Goal: Use online tool/utility: Utilize a website feature to perform a specific function

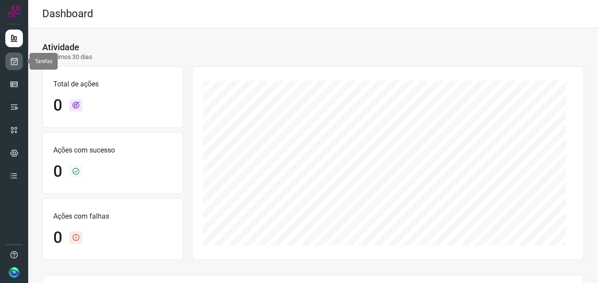
click at [15, 61] on icon at bounding box center [14, 61] width 9 height 9
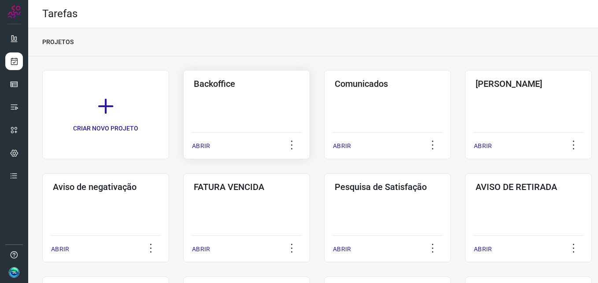
click at [206, 111] on div "Backoffice ABRIR" at bounding box center [246, 114] width 127 height 89
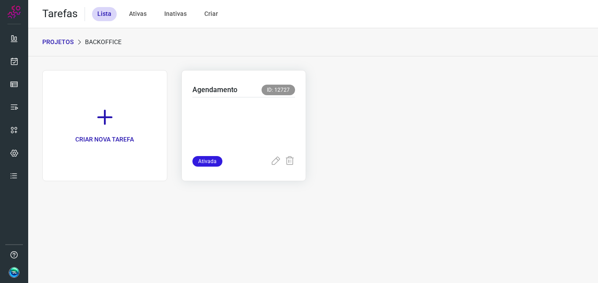
click at [264, 99] on div at bounding box center [243, 126] width 103 height 59
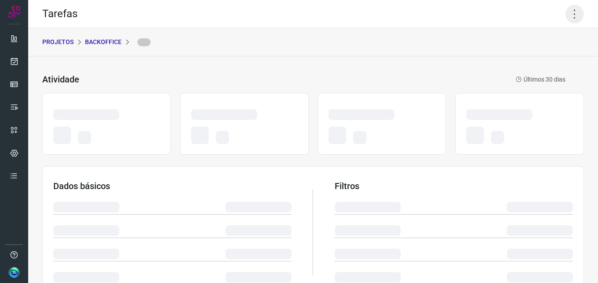
click at [568, 17] on icon at bounding box center [574, 14] width 18 height 18
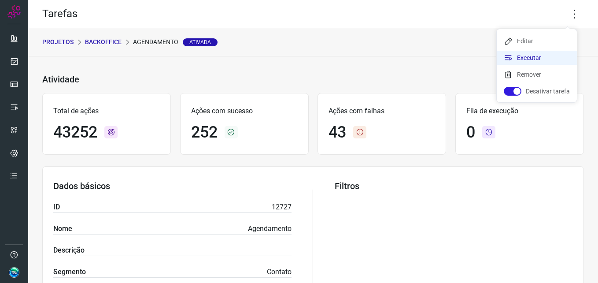
click at [541, 58] on li "Executar" at bounding box center [537, 58] width 80 height 14
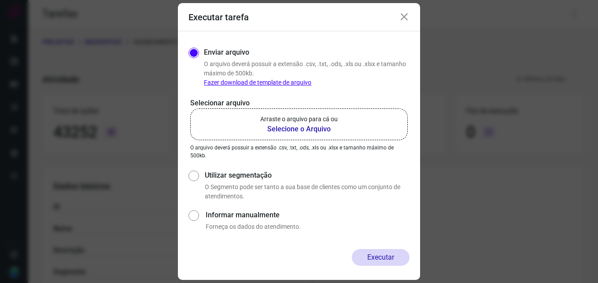
click at [301, 132] on b "Selecione o Arquivo" at bounding box center [298, 129] width 77 height 11
click at [0, 0] on input "Arraste o arquivo para cá ou Selecione o Arquivo" at bounding box center [0, 0] width 0 height 0
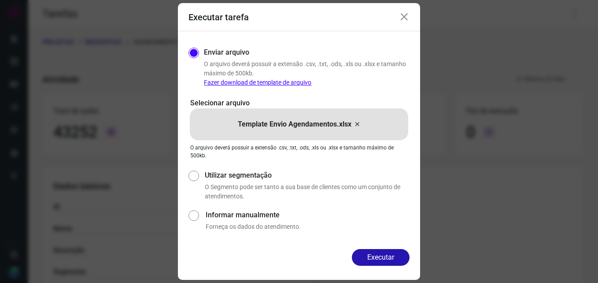
click at [370, 254] on button "Executar" at bounding box center [381, 257] width 58 height 17
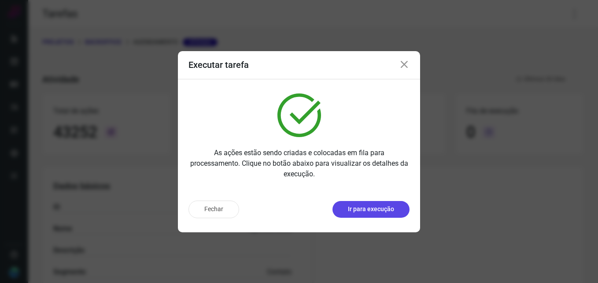
click at [380, 211] on p "Ir para execução" at bounding box center [371, 208] width 46 height 9
